Goal: Information Seeking & Learning: Learn about a topic

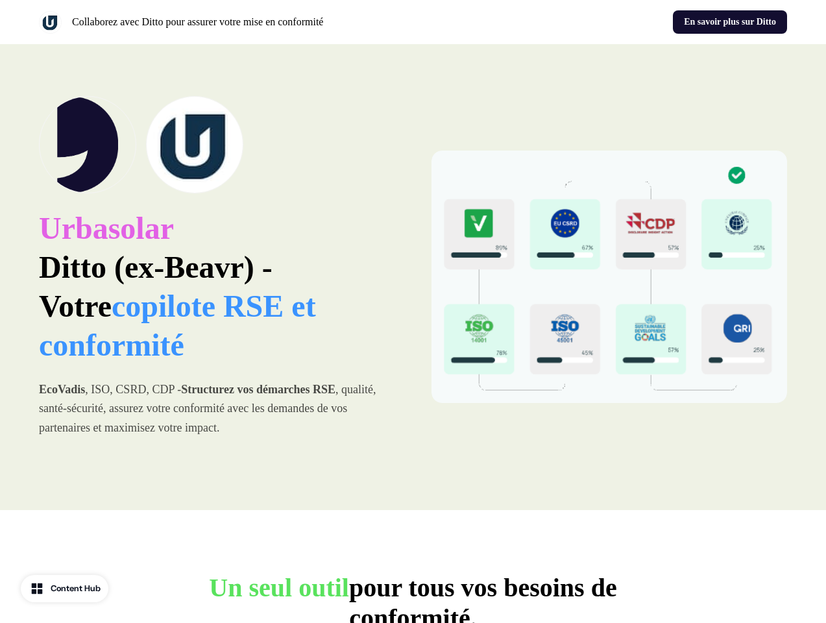
click at [413, 22] on div "Collaborez avec Ditto pour assurer votre mise en conformité En savoir plus sur …" at bounding box center [413, 22] width 826 height 44
click at [223, 22] on p "Collaborez avec Ditto pour assurer votre mise en conformité" at bounding box center [197, 22] width 251 height 16
click at [603, 22] on div "En savoir plus sur Ditto" at bounding box center [602, 21] width 369 height 23
click at [413, 277] on div "Urbasolar Ditto (ex-Beavr) - Votre copilote RSE et conformité EcoVadis , ISO, C…" at bounding box center [413, 277] width 826 height 466
click at [217, 277] on p "Urbasolar Ditto (ex-Beavr) - Votre copilote RSE et conformité" at bounding box center [217, 287] width 356 height 156
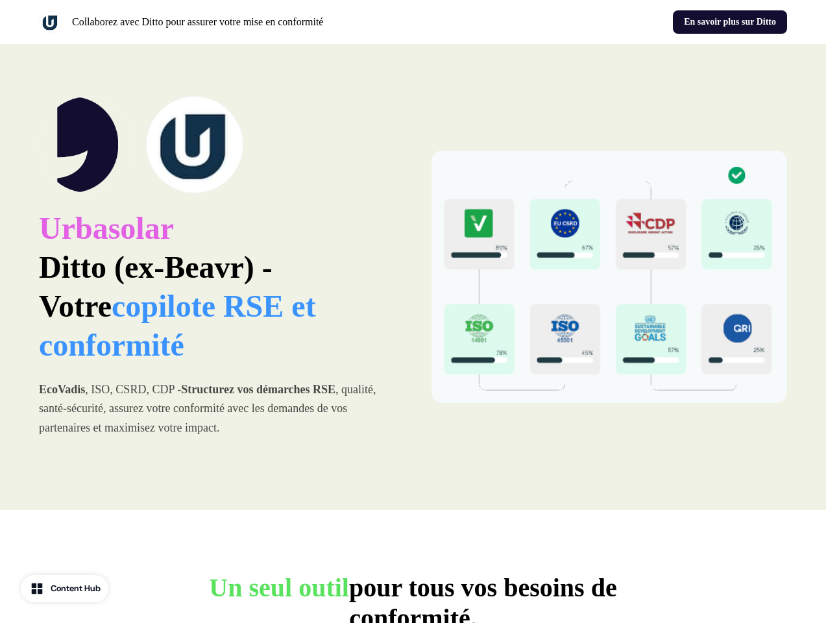
click at [217, 145] on img at bounding box center [194, 144] width 97 height 97
click at [609, 277] on img at bounding box center [609, 276] width 356 height 252
click at [413, 597] on p "Un seul outil pour tous vos besoins de conformité." at bounding box center [413, 602] width 519 height 61
click at [66, 588] on div "Content Hub" at bounding box center [76, 588] width 50 height 13
